Goal: Contribute content: Contribute content

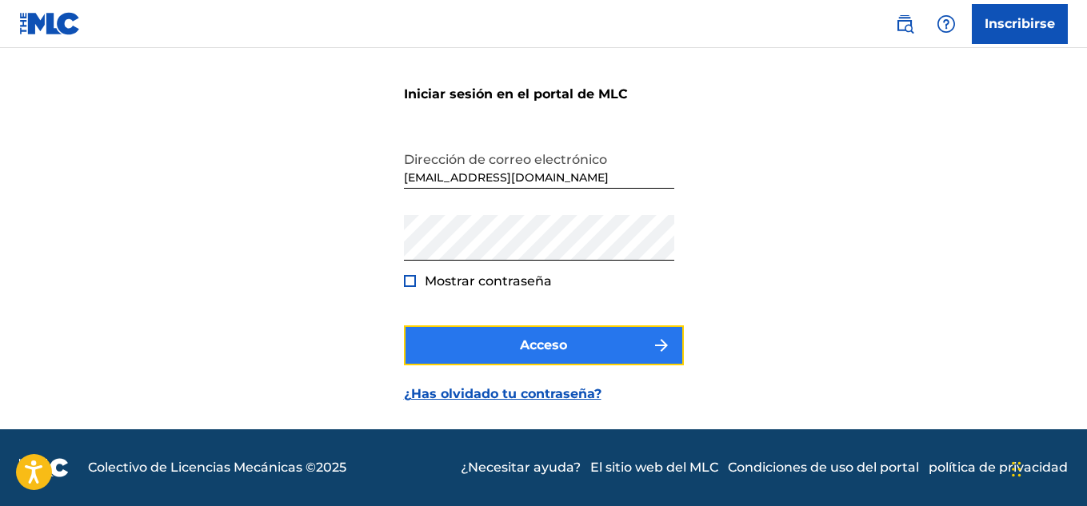
drag, startPoint x: 0, startPoint y: 0, endPoint x: 538, endPoint y: 349, distance: 641.7
click at [538, 349] on font "Acceso" at bounding box center [543, 344] width 47 height 15
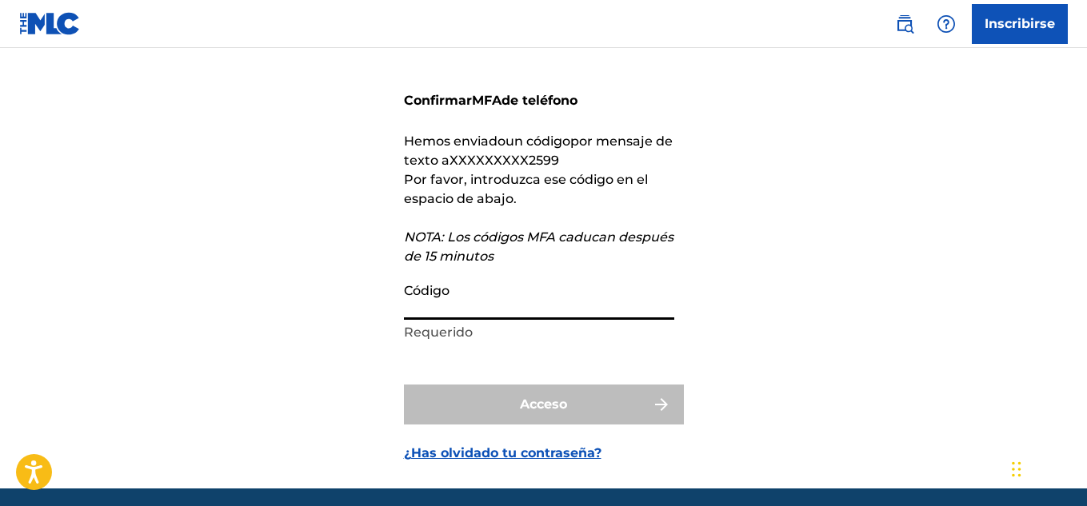
click at [467, 302] on input "Código" at bounding box center [539, 297] width 270 height 46
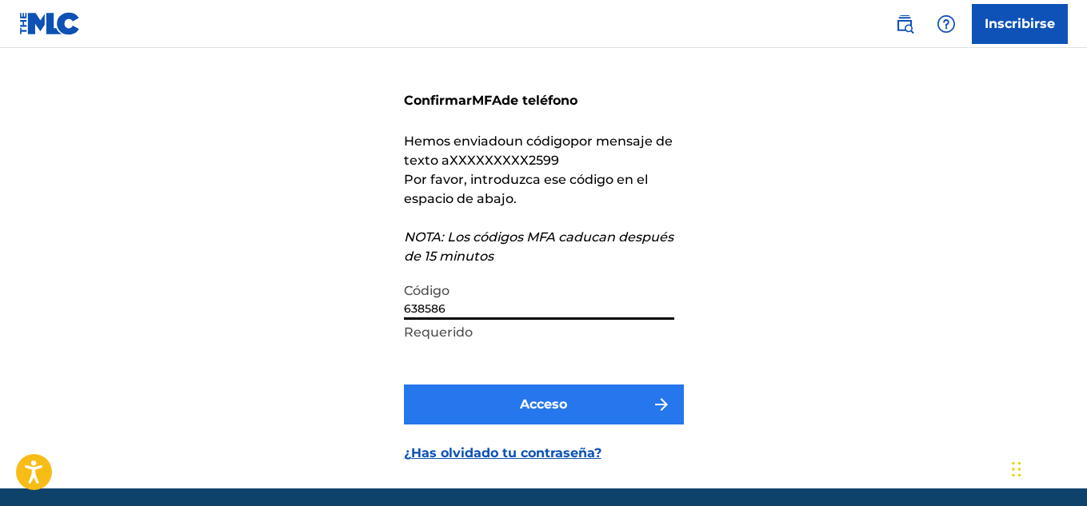
type input "638586"
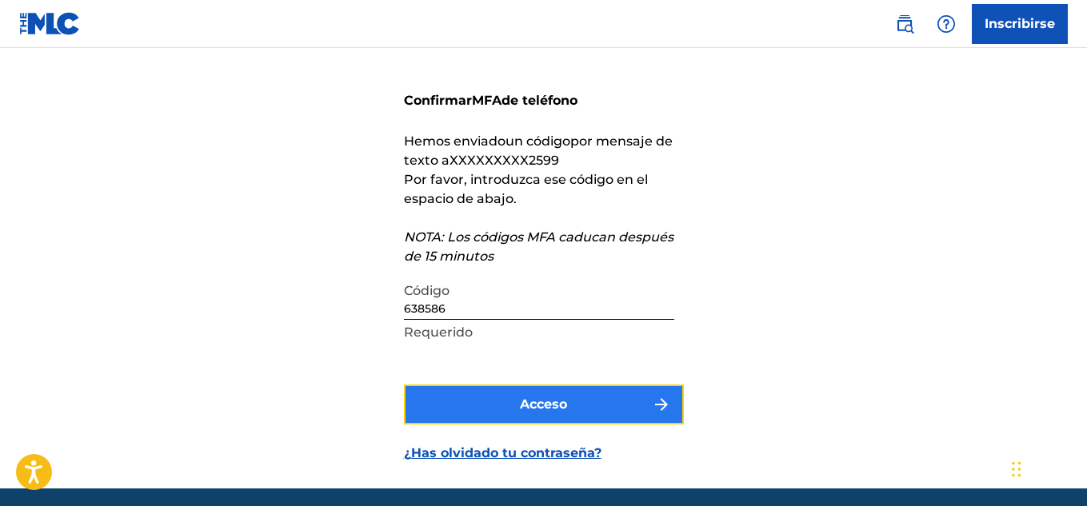
click at [529, 397] on font "Acceso" at bounding box center [543, 404] width 47 height 15
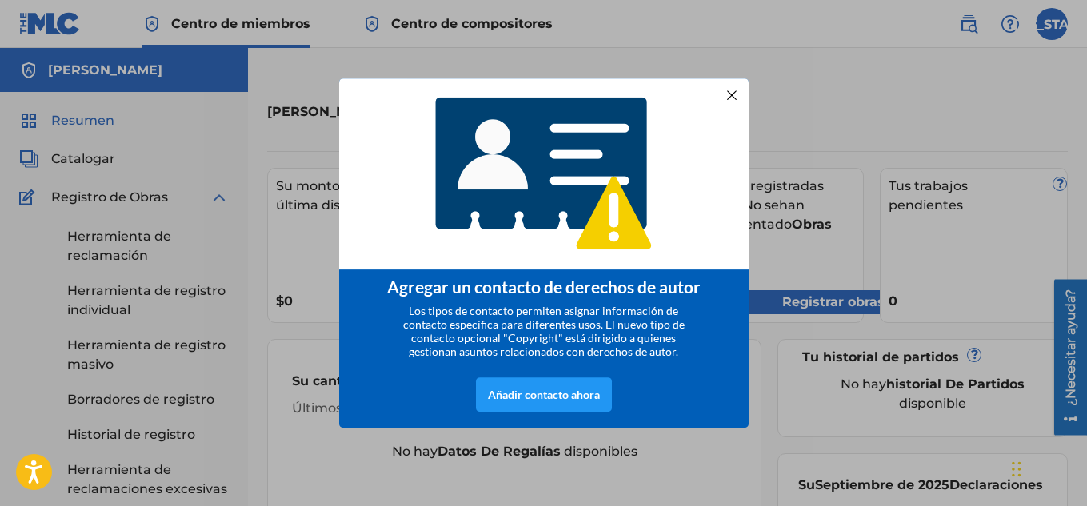
click at [731, 180] on div "entrando en modal" at bounding box center [543, 174] width 409 height 193
click at [738, 90] on div at bounding box center [731, 94] width 21 height 21
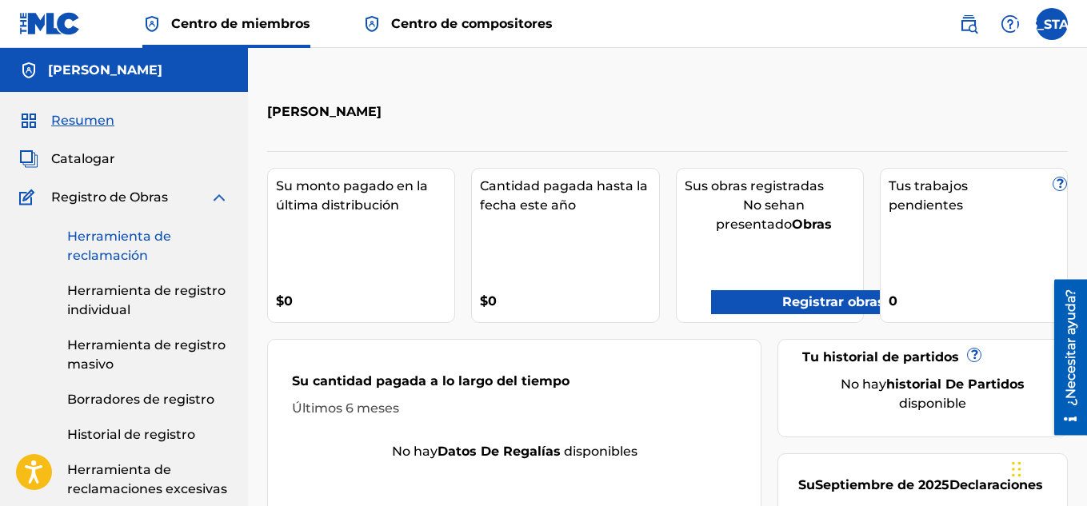
click at [103, 242] on font "Herramienta de reclamación" at bounding box center [119, 246] width 104 height 34
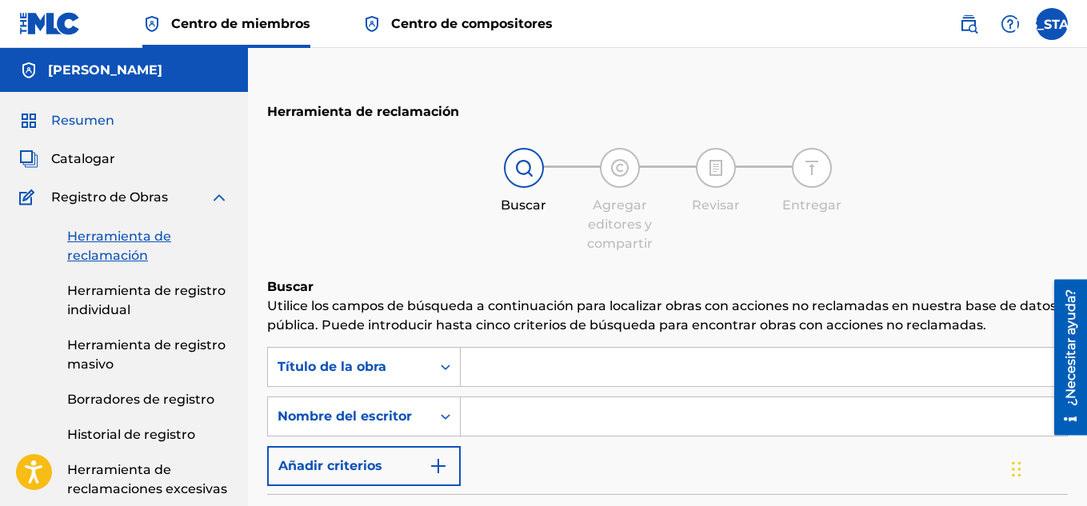
click at [82, 126] on font "Resumen" at bounding box center [82, 120] width 63 height 15
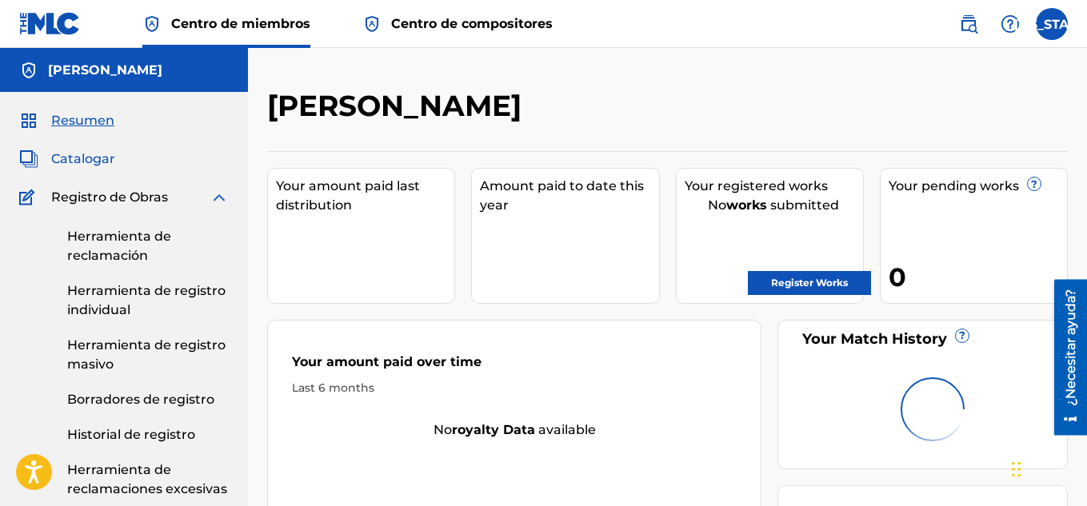
click at [96, 156] on font "Catalogar" at bounding box center [83, 158] width 64 height 15
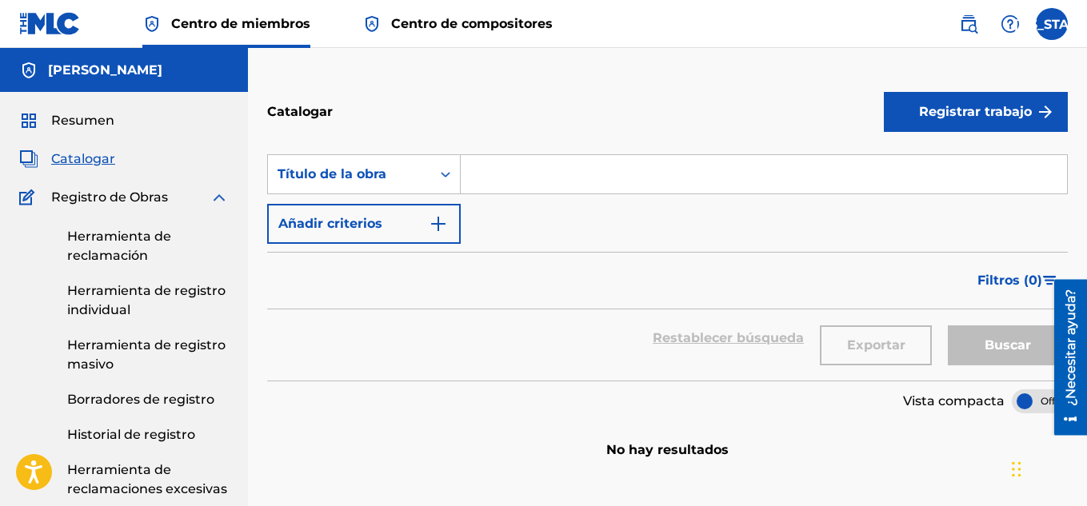
click at [121, 118] on div "Resumen" at bounding box center [124, 120] width 210 height 19
click at [106, 114] on font "Resumen" at bounding box center [82, 120] width 63 height 15
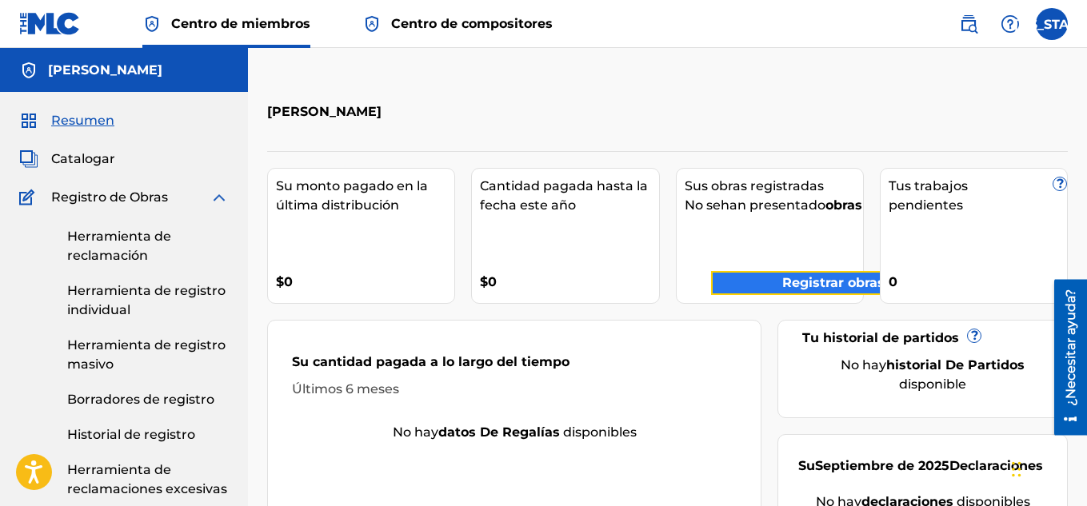
click at [785, 290] on font "Registrar obras" at bounding box center [833, 282] width 102 height 15
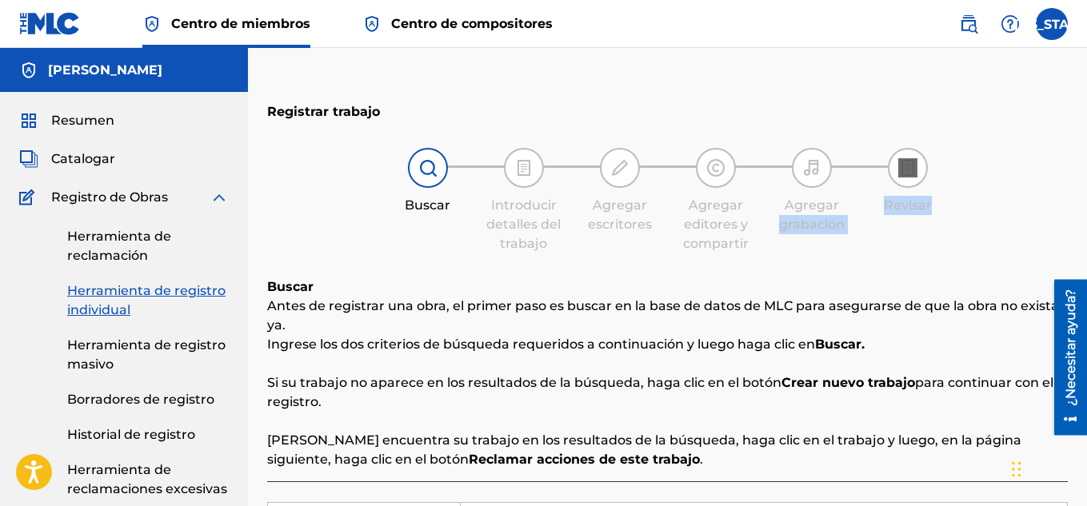
drag, startPoint x: 1084, startPoint y: 145, endPoint x: 760, endPoint y: 229, distance: 335.4
click at [425, 173] on img at bounding box center [427, 167] width 19 height 19
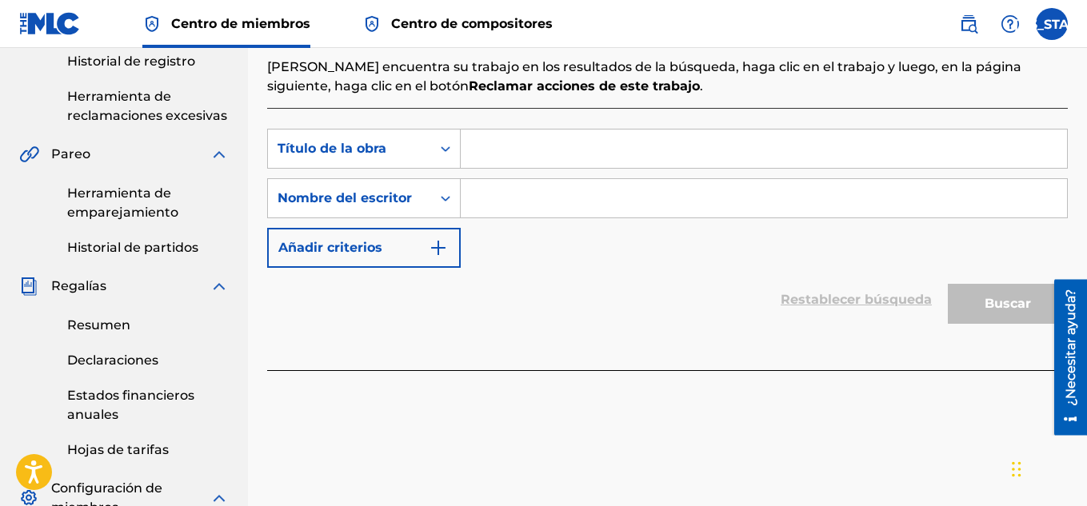
scroll to position [360, 0]
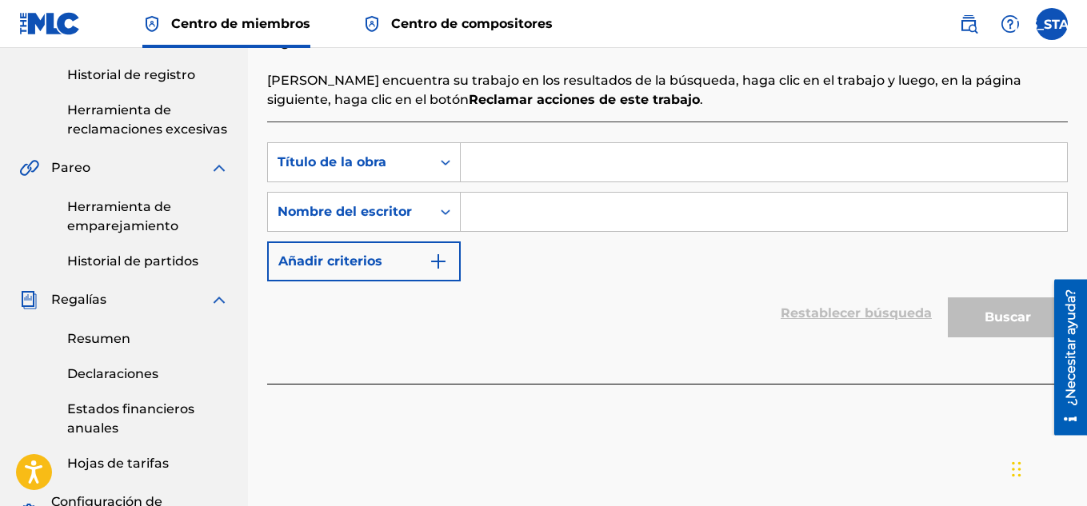
click at [589, 171] on input "Formulario de búsqueda" at bounding box center [764, 162] width 606 height 38
type input "[GEOGRAPHIC_DATA]"
click at [602, 203] on input "Formulario de búsqueda" at bounding box center [764, 212] width 606 height 38
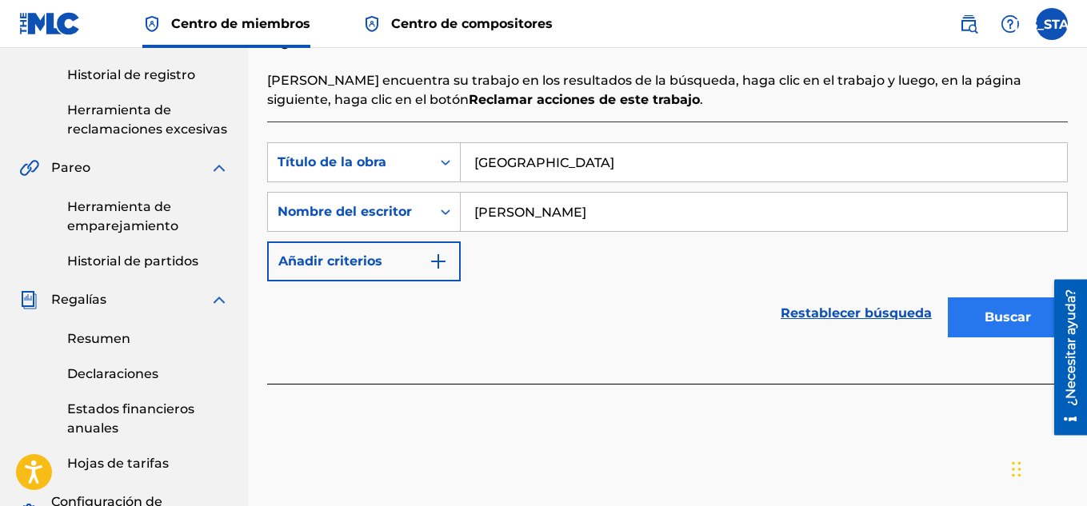
type input "[PERSON_NAME]"
click at [969, 312] on button "Buscar" at bounding box center [1008, 317] width 120 height 40
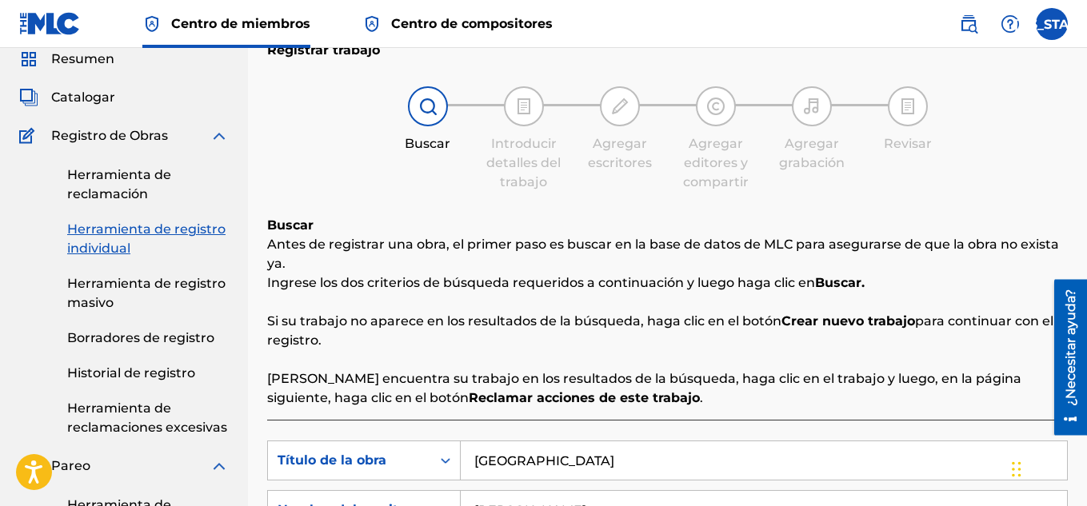
scroll to position [18, 0]
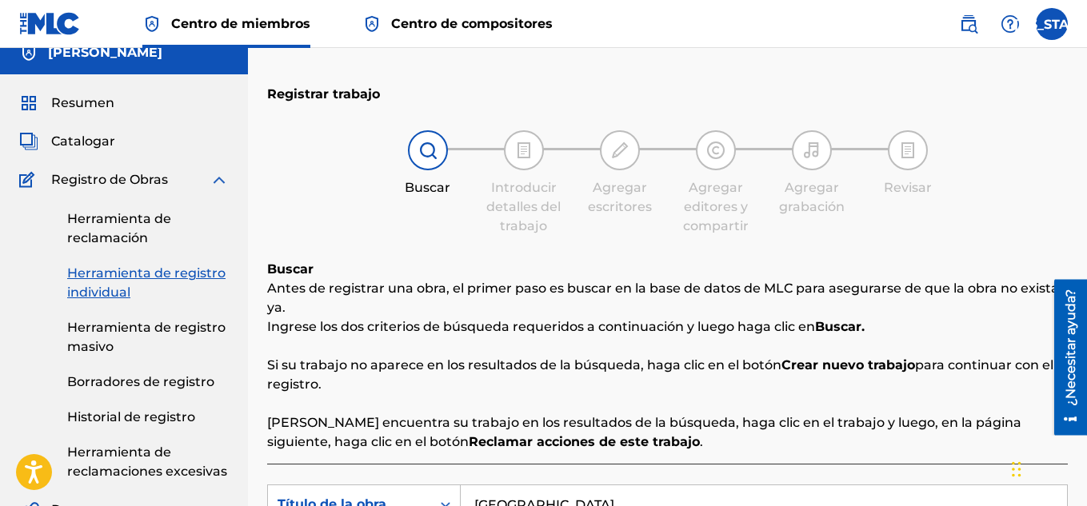
click at [123, 102] on div "Resumen" at bounding box center [124, 103] width 210 height 19
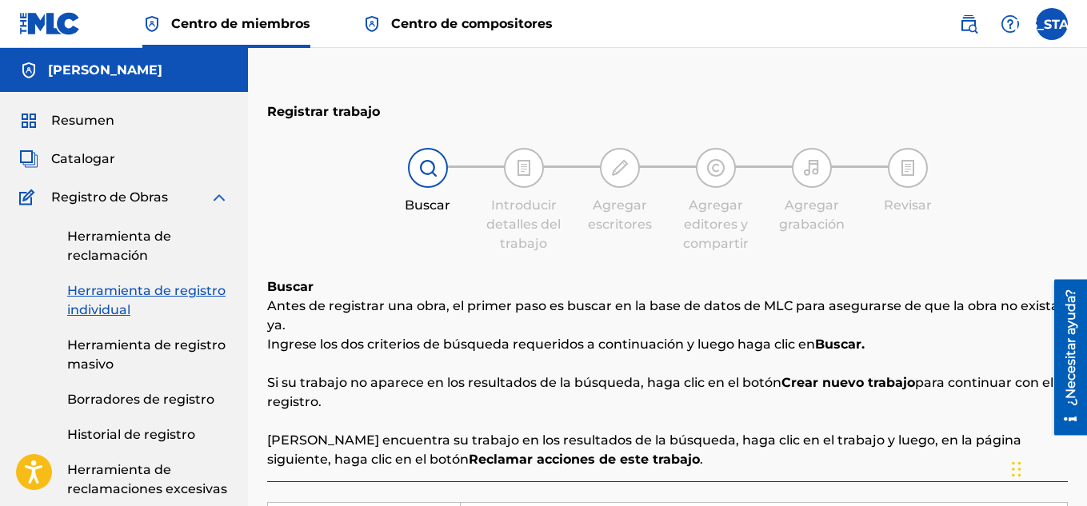
click at [430, 27] on font "Centro de compositores" at bounding box center [472, 23] width 162 height 15
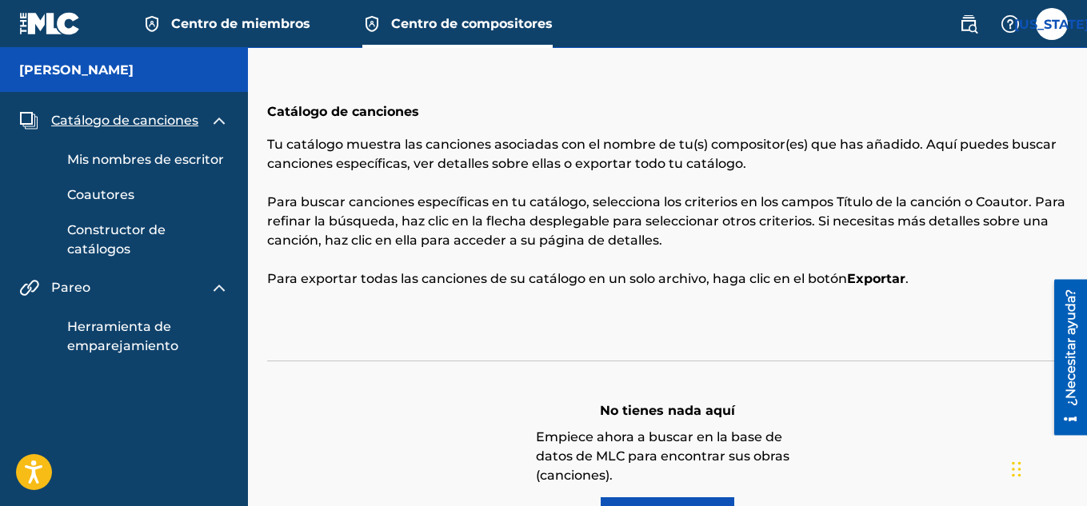
click at [263, 18] on font "Centro de miembros" at bounding box center [240, 23] width 139 height 15
